Goal: Information Seeking & Learning: Check status

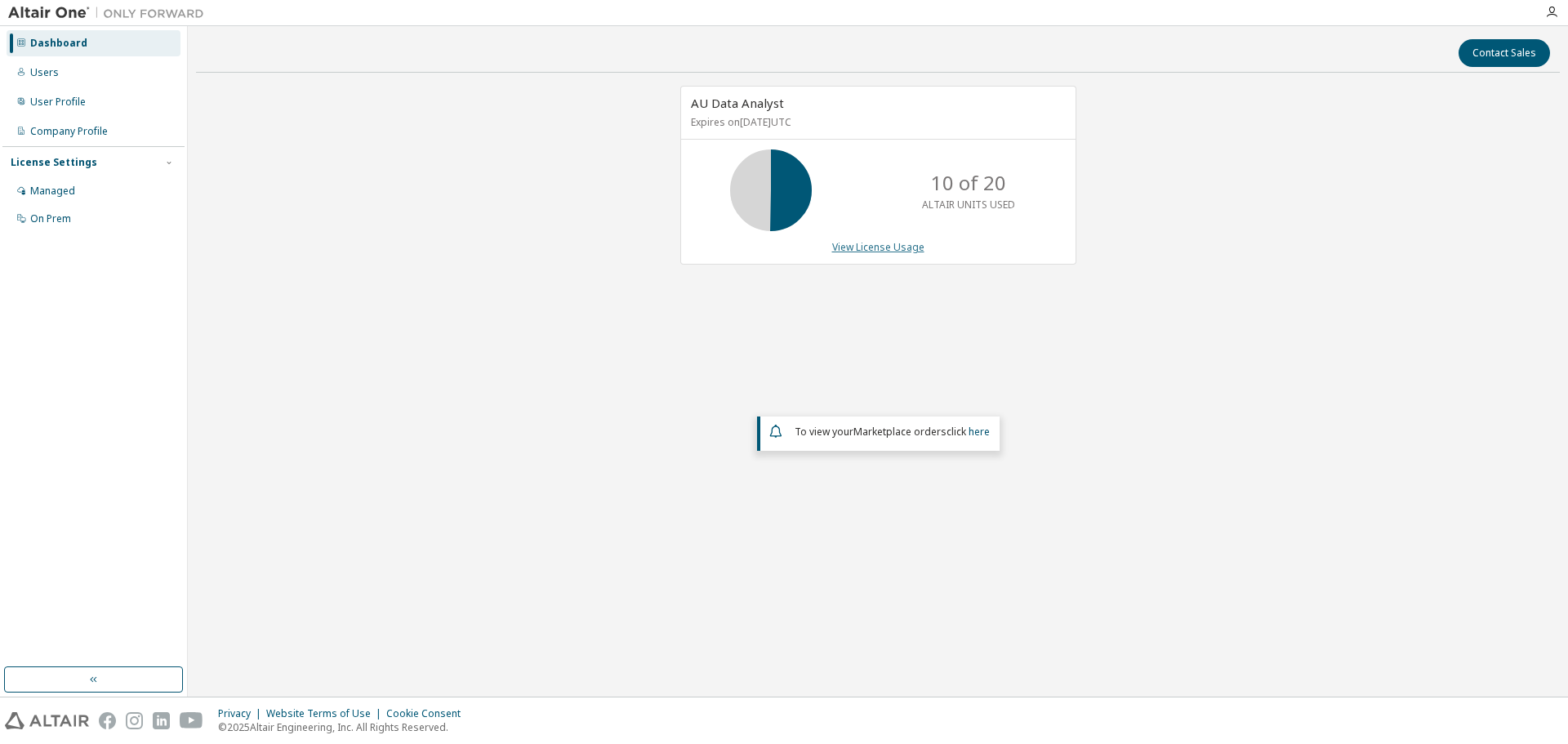
click at [865, 246] on link "View License Usage" at bounding box center [878, 248] width 92 height 14
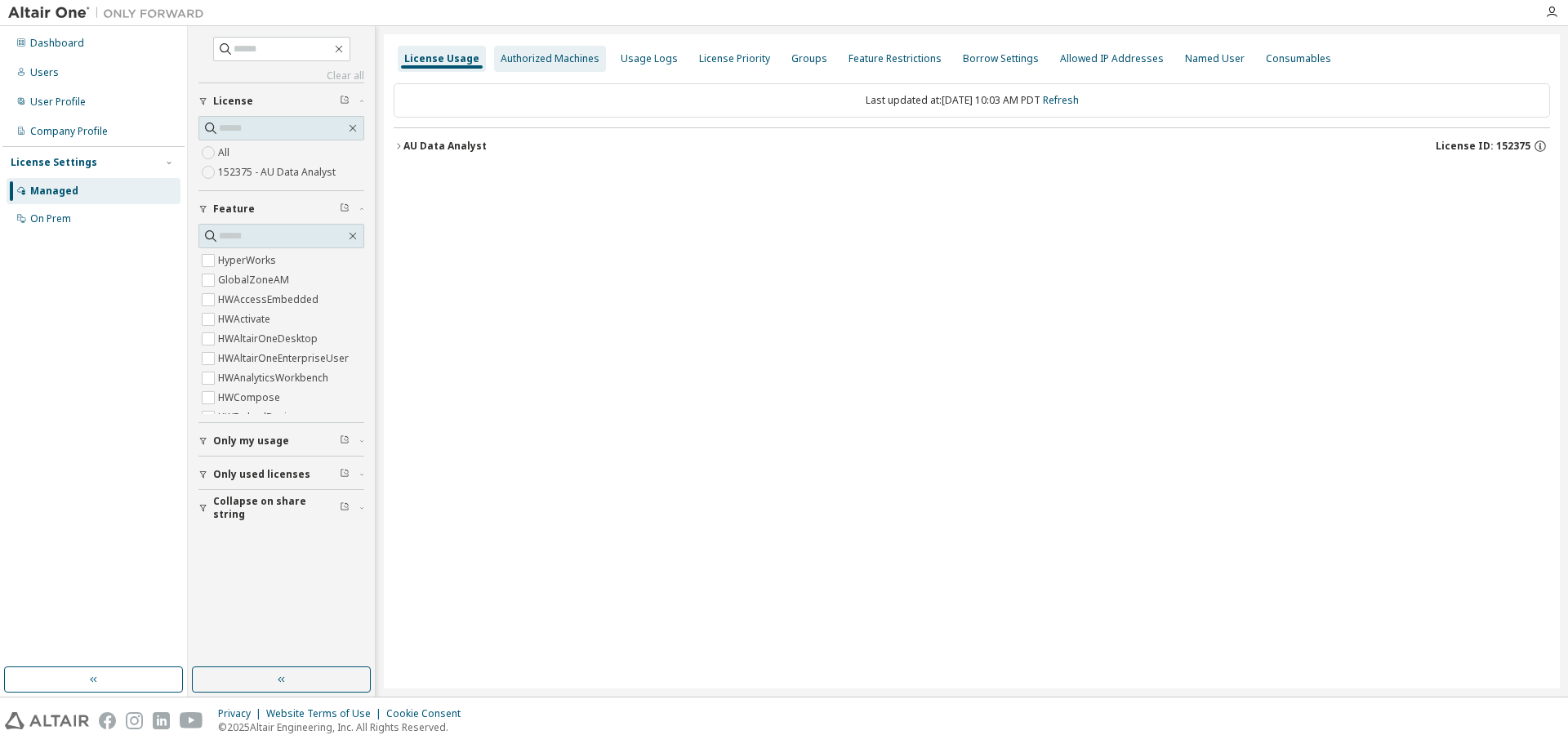
click at [525, 57] on div "Authorized Machines" at bounding box center [550, 58] width 99 height 13
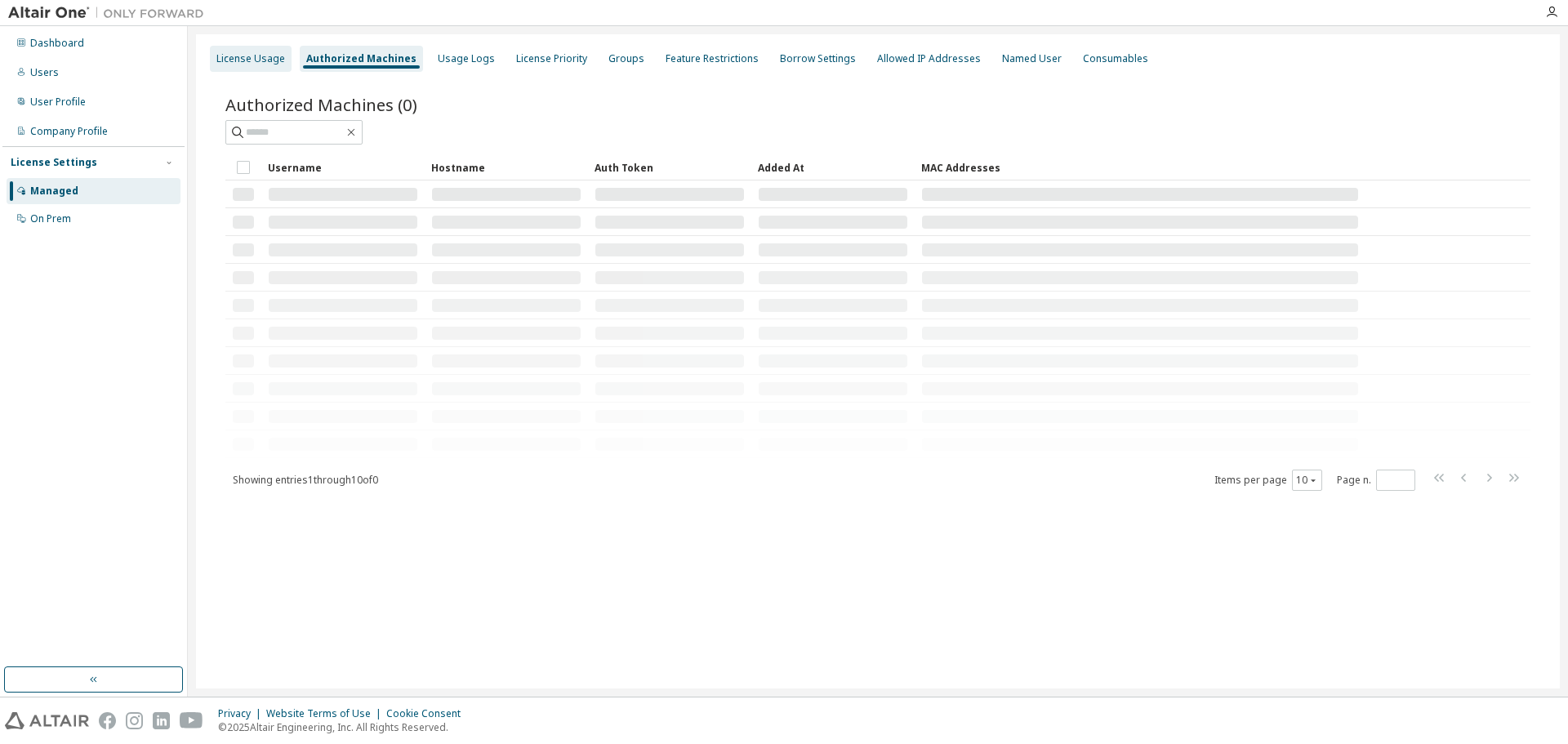
click at [230, 57] on div "License Usage" at bounding box center [251, 58] width 69 height 13
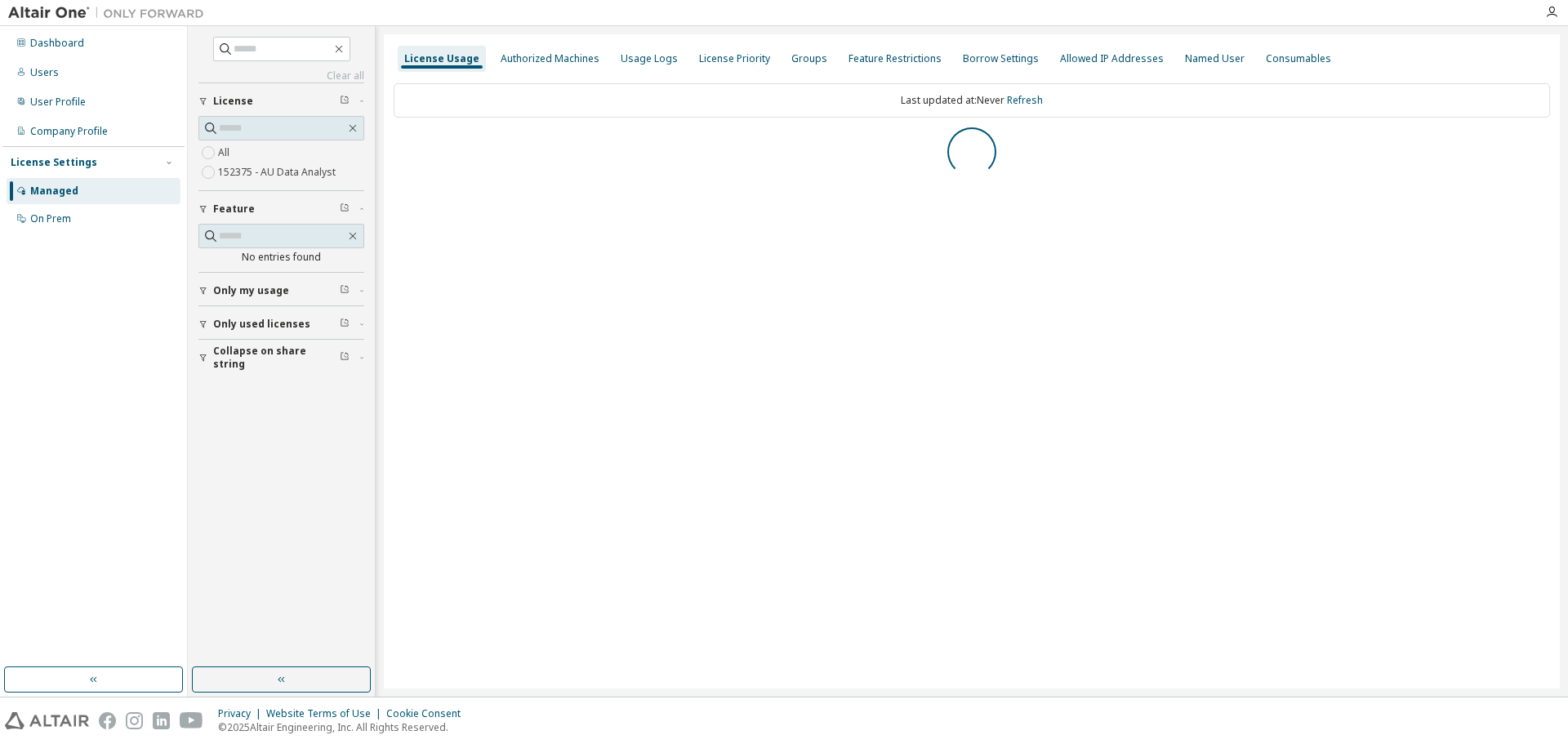
click at [249, 326] on span "Only used licenses" at bounding box center [262, 324] width 97 height 13
click at [49, 49] on div "Dashboard" at bounding box center [57, 43] width 54 height 13
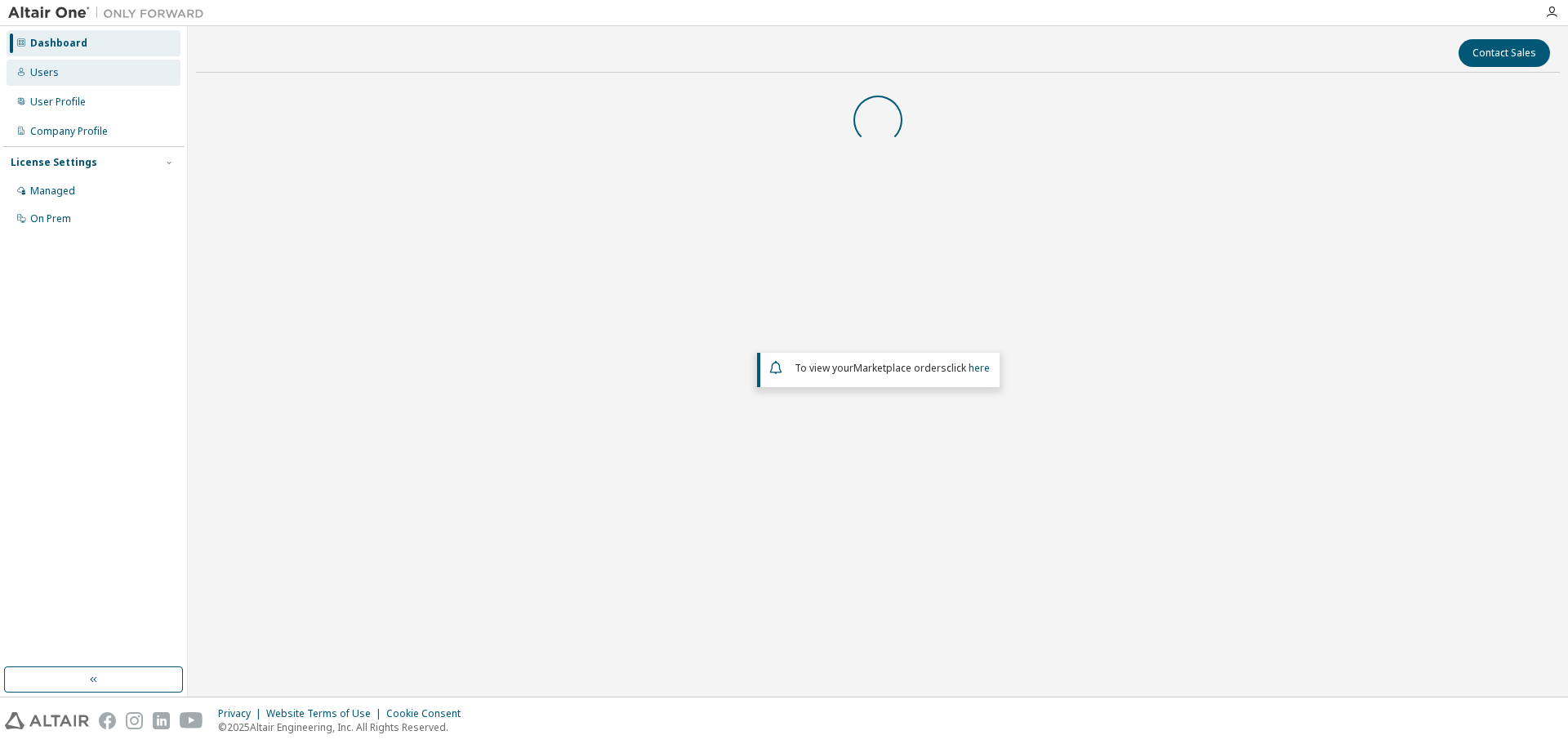
click at [52, 71] on div "Users" at bounding box center [44, 73] width 28 height 13
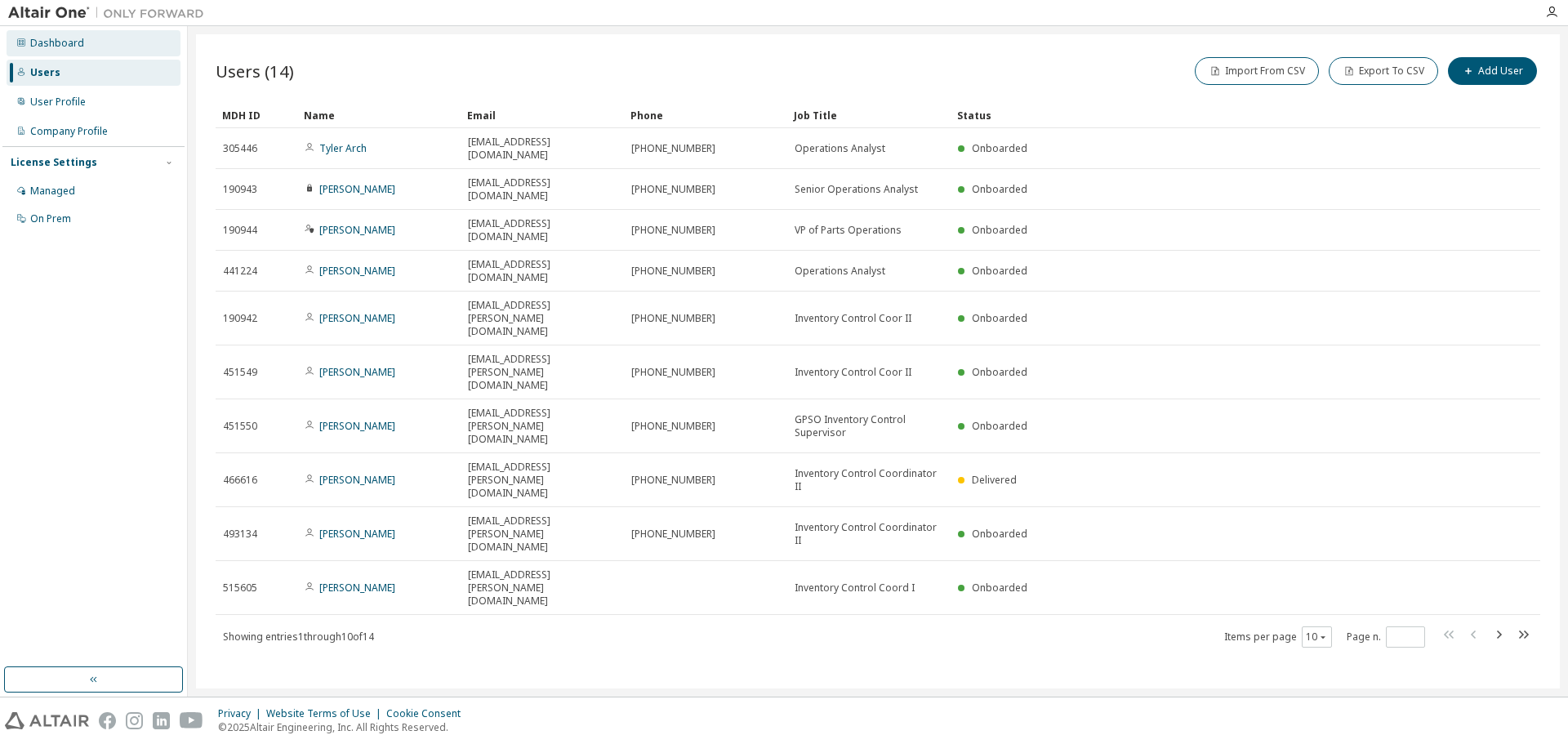
click at [55, 43] on div "Dashboard" at bounding box center [57, 43] width 54 height 13
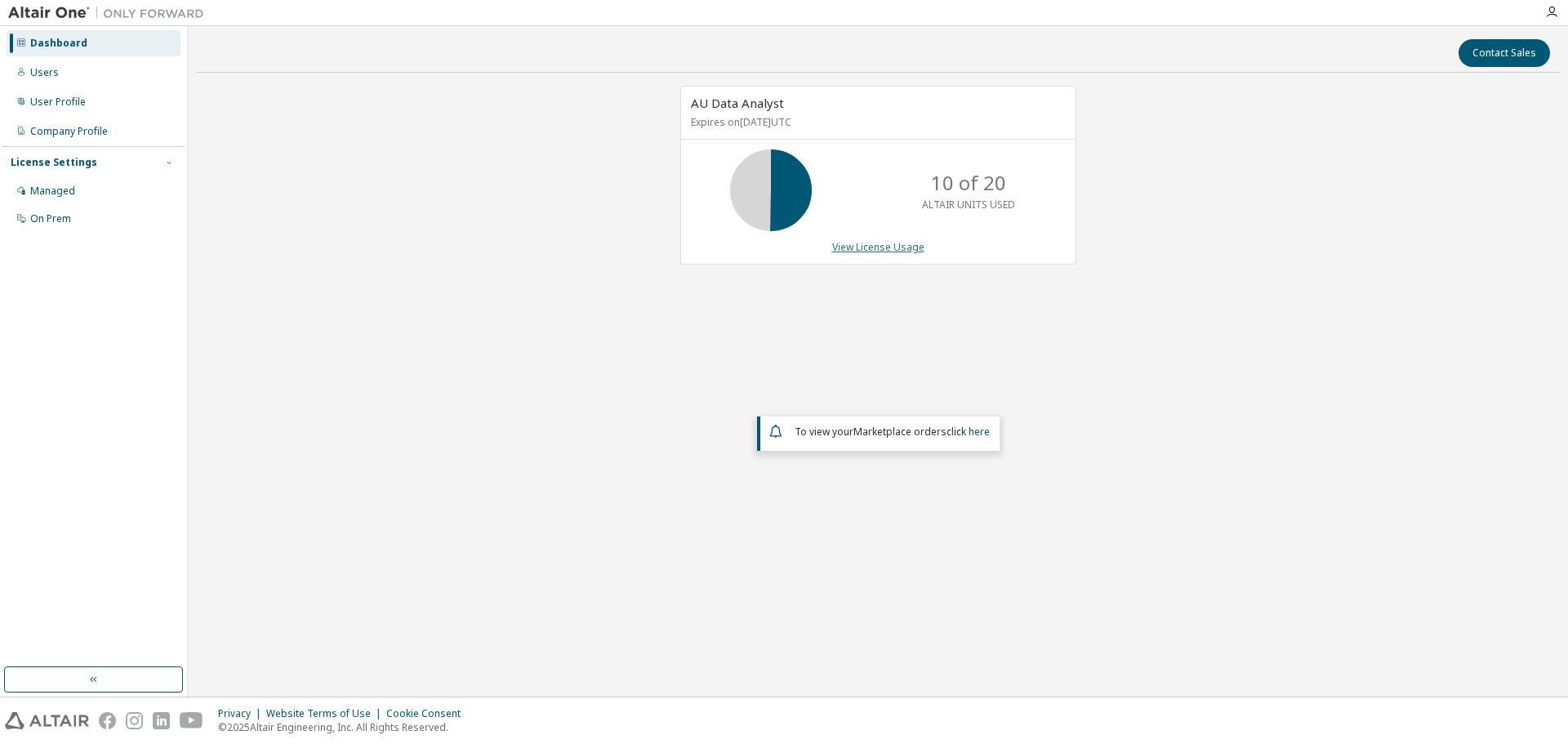
click at [886, 252] on link "View License Usage" at bounding box center [878, 248] width 92 height 14
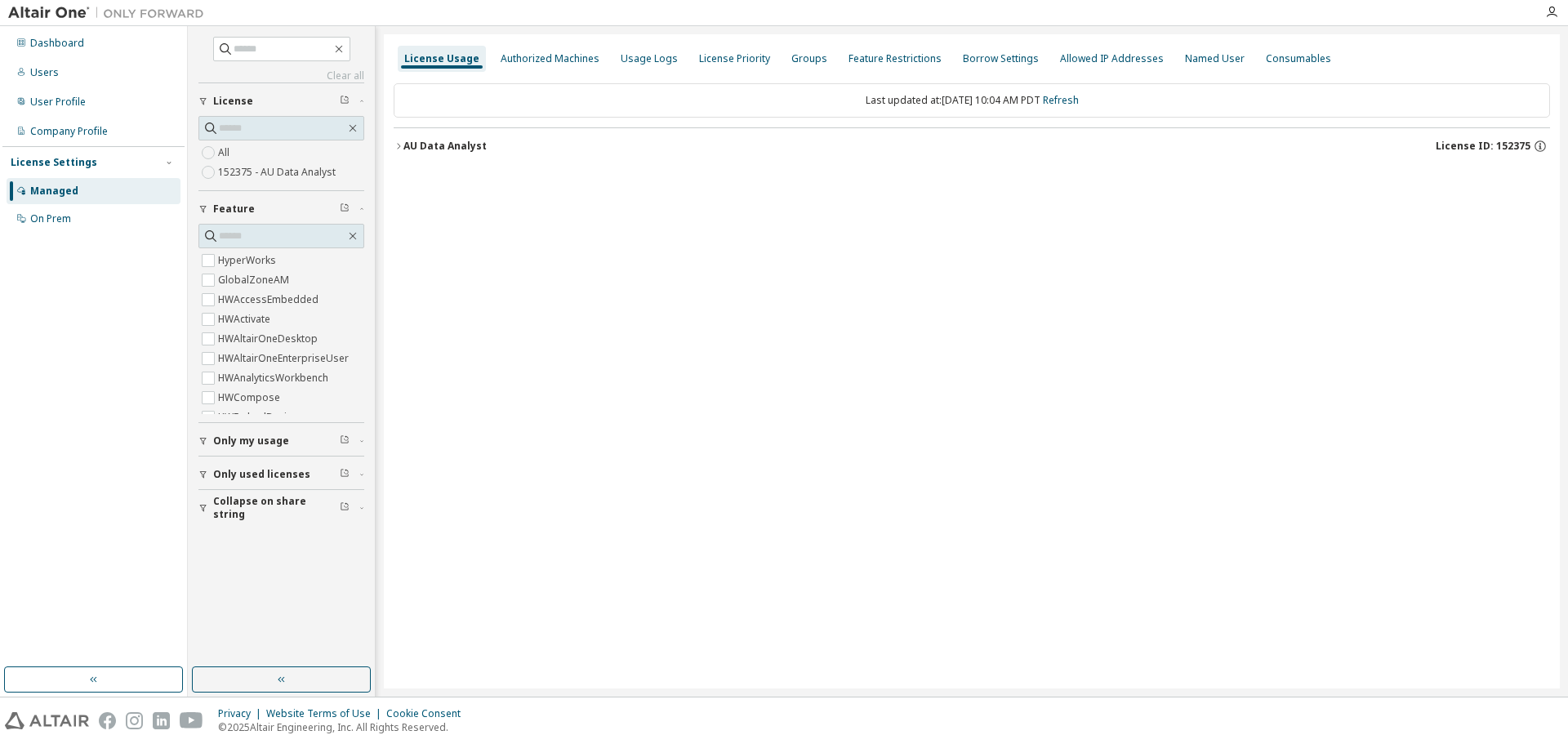
click at [401, 146] on icon "button" at bounding box center [399, 146] width 4 height 5
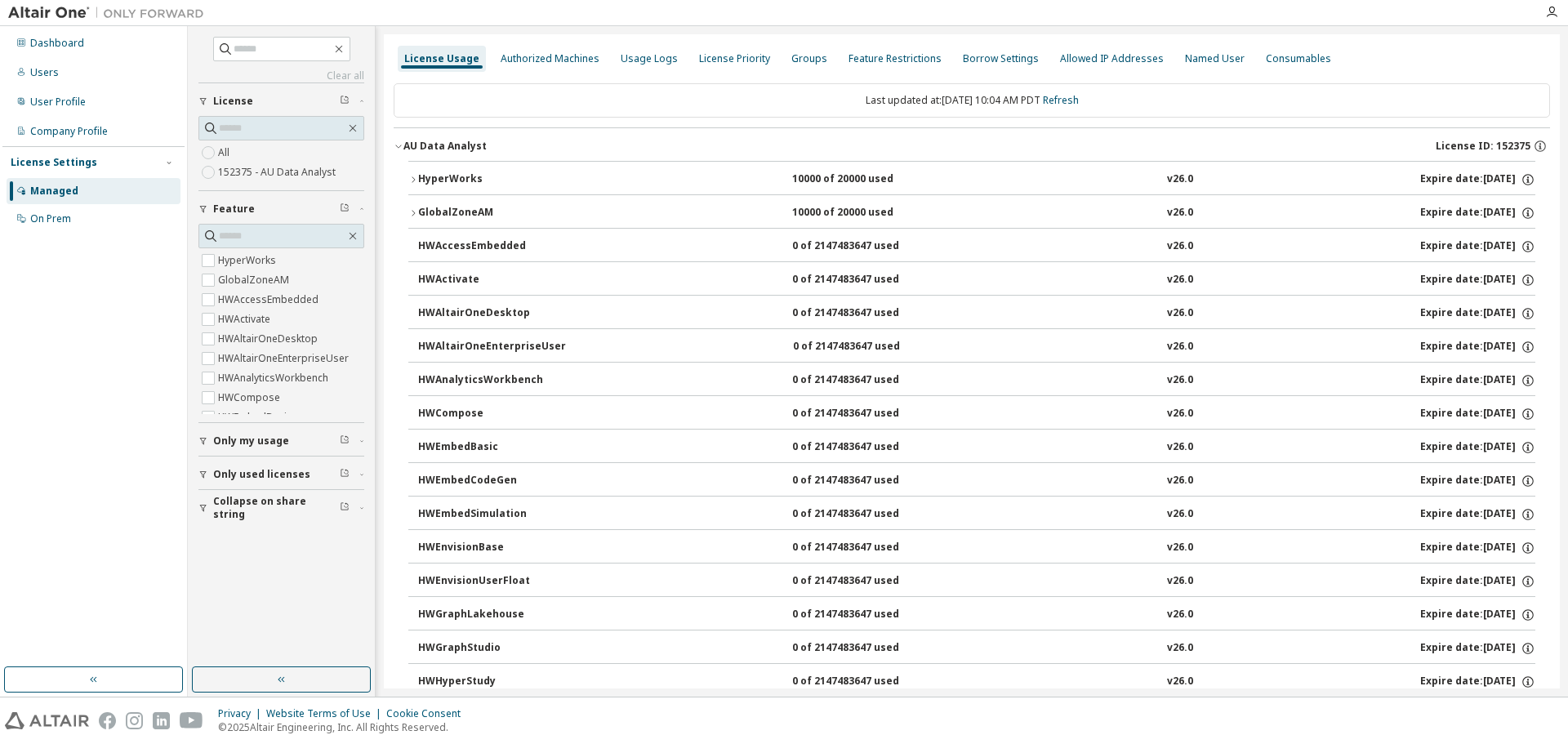
click at [417, 178] on icon "button" at bounding box center [413, 180] width 10 height 10
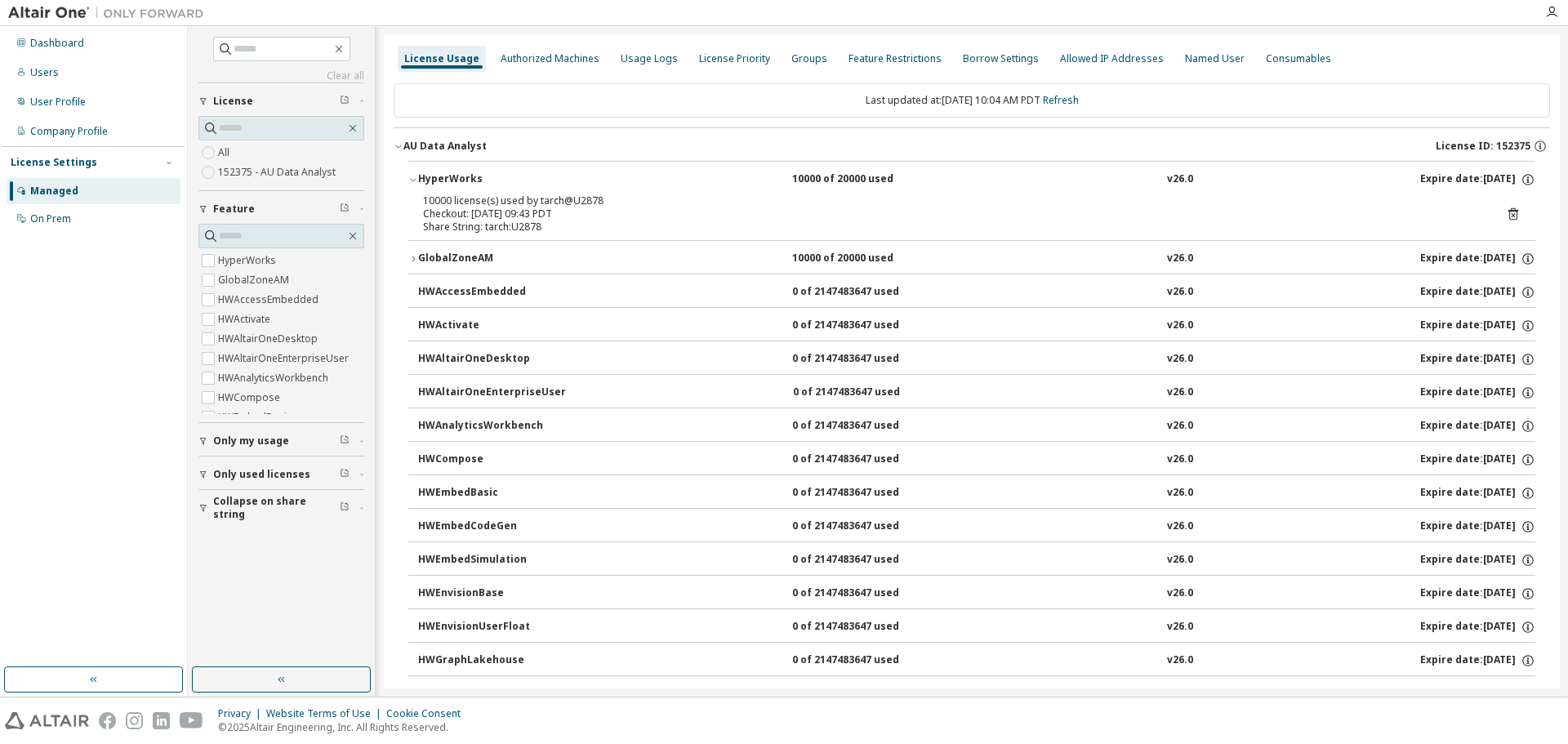
click at [411, 257] on icon "button" at bounding box center [413, 258] width 10 height 10
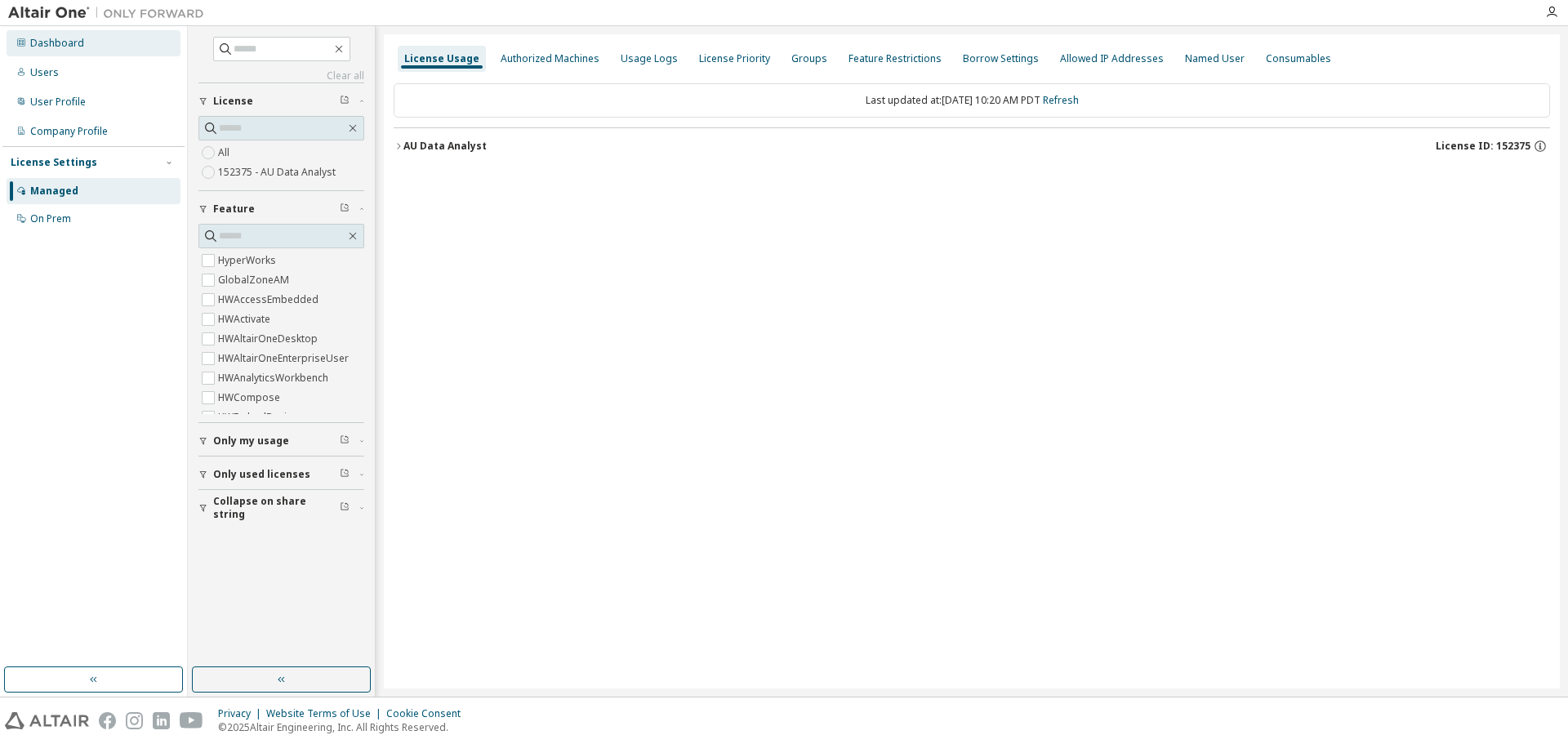
click at [83, 37] on div "Dashboard" at bounding box center [93, 43] width 174 height 27
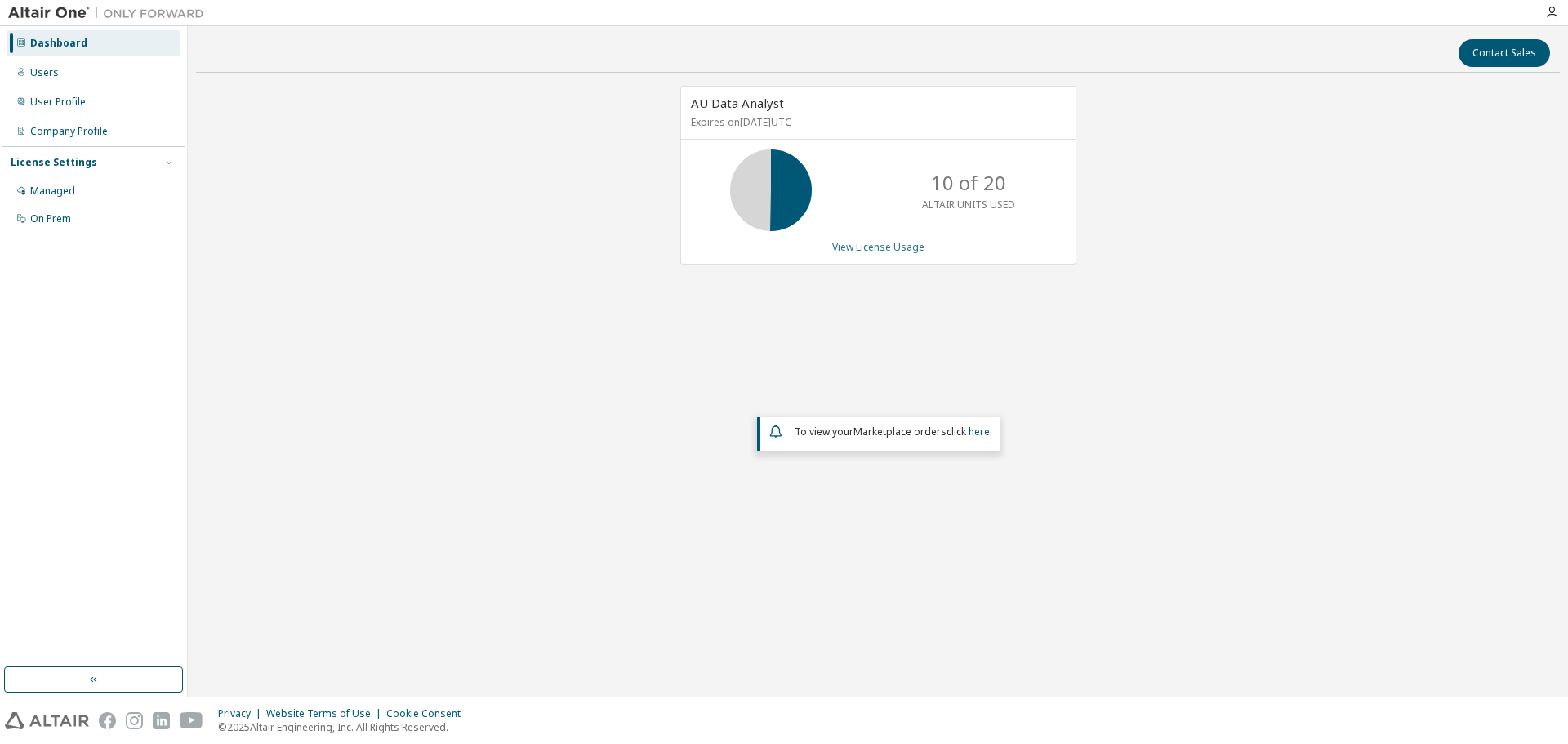
click at [899, 244] on link "View License Usage" at bounding box center [878, 248] width 92 height 14
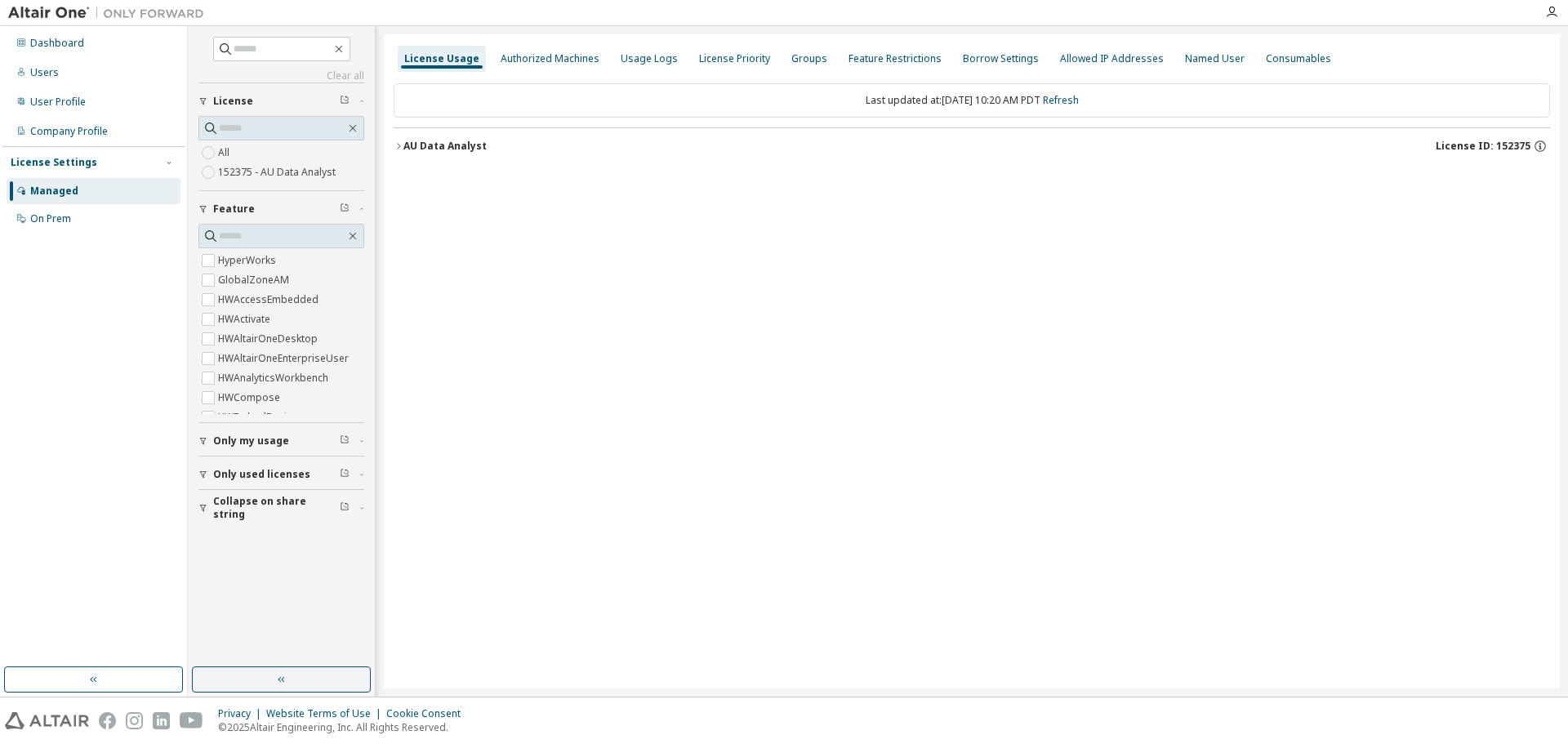
click at [402, 142] on icon "button" at bounding box center [398, 146] width 10 height 10
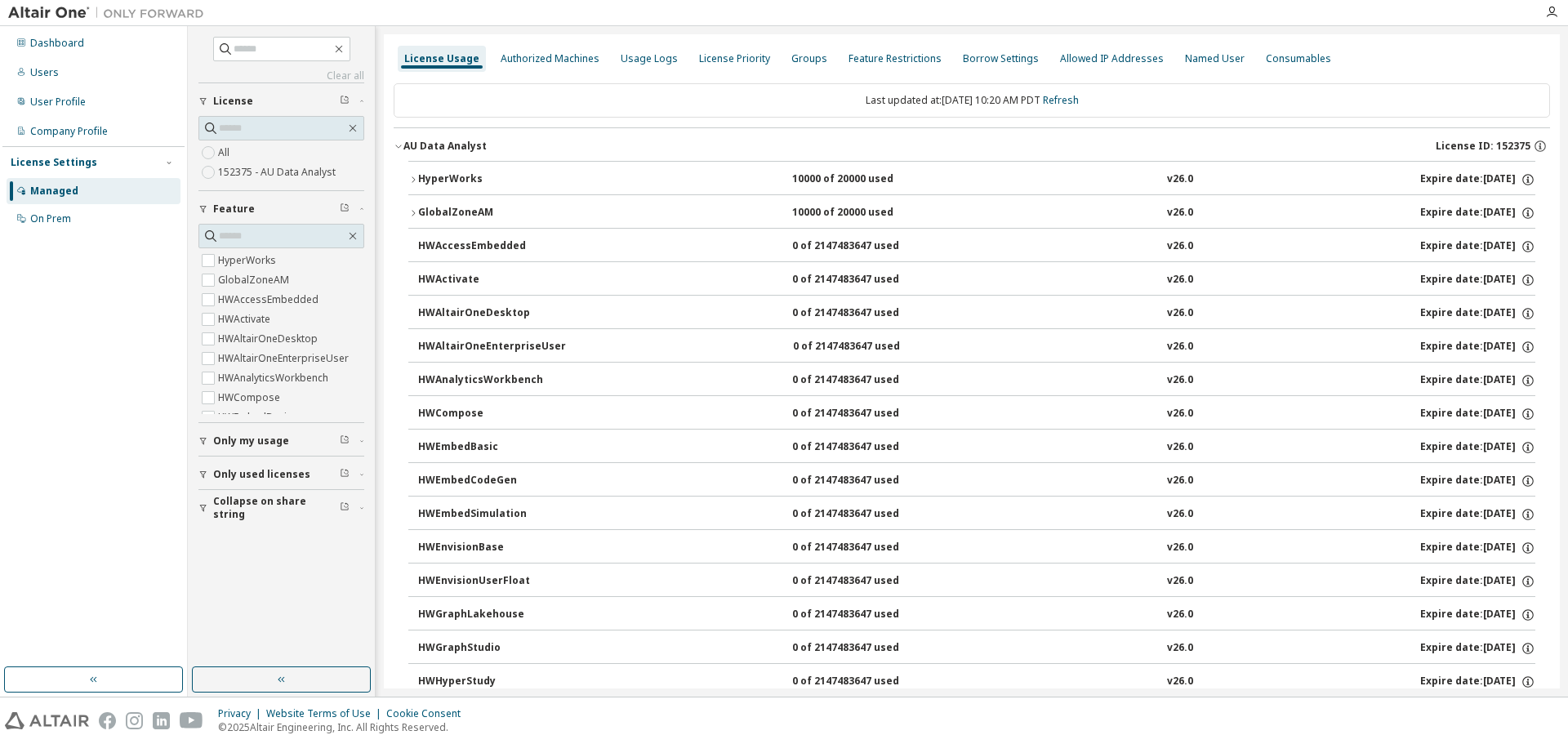
click at [415, 179] on icon "button" at bounding box center [413, 180] width 10 height 10
